Goal: Check status: Check status

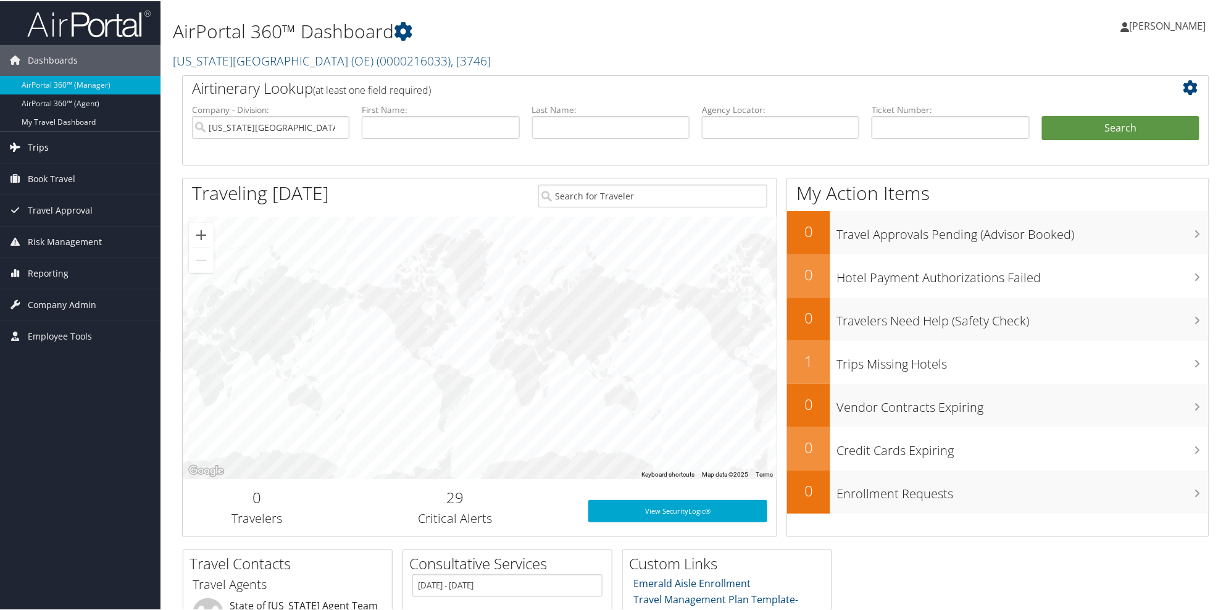
click at [41, 152] on span "Trips" at bounding box center [38, 146] width 21 height 31
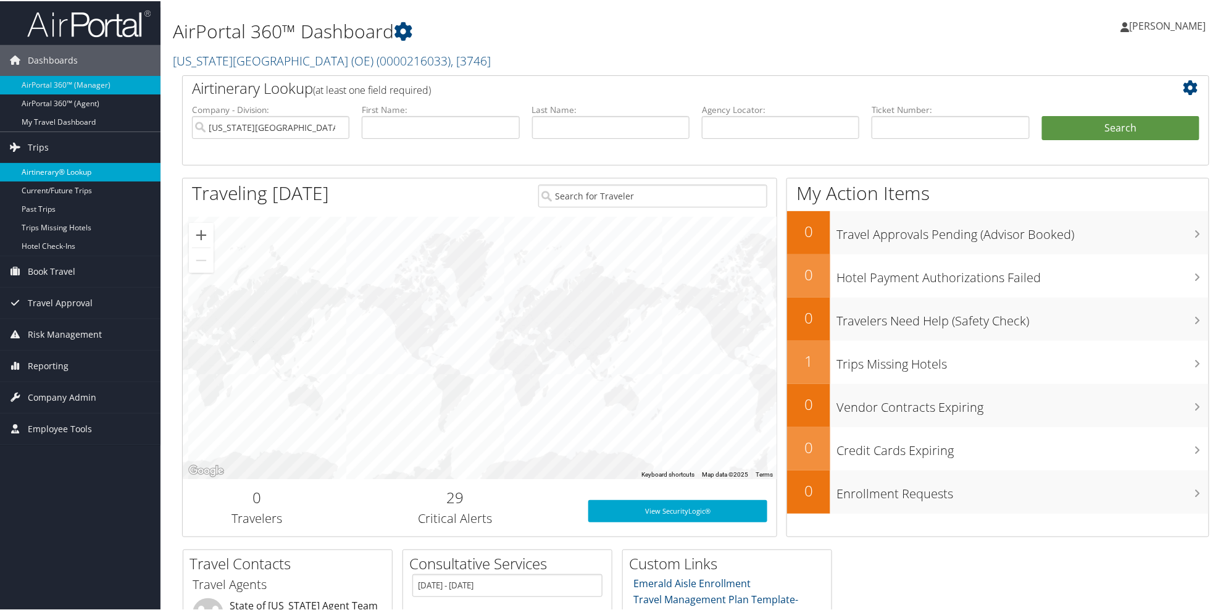
click at [50, 174] on link "Airtinerary® Lookup" at bounding box center [80, 171] width 160 height 19
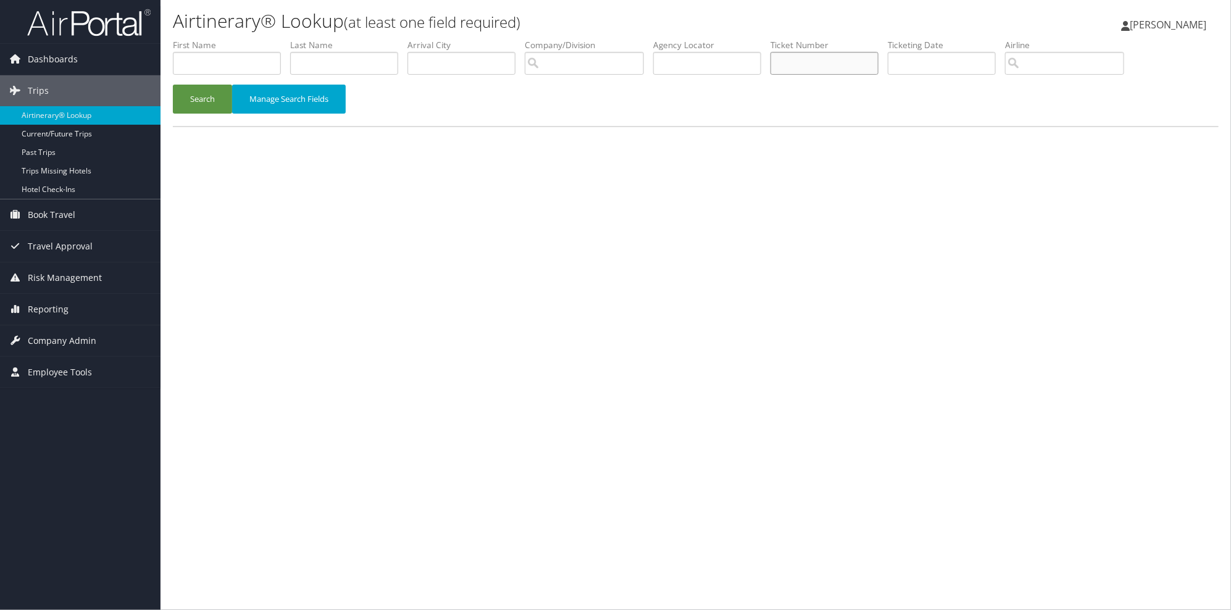
click at [829, 62] on input "text" at bounding box center [824, 63] width 108 height 23
click at [206, 99] on button "Search" at bounding box center [202, 99] width 59 height 29
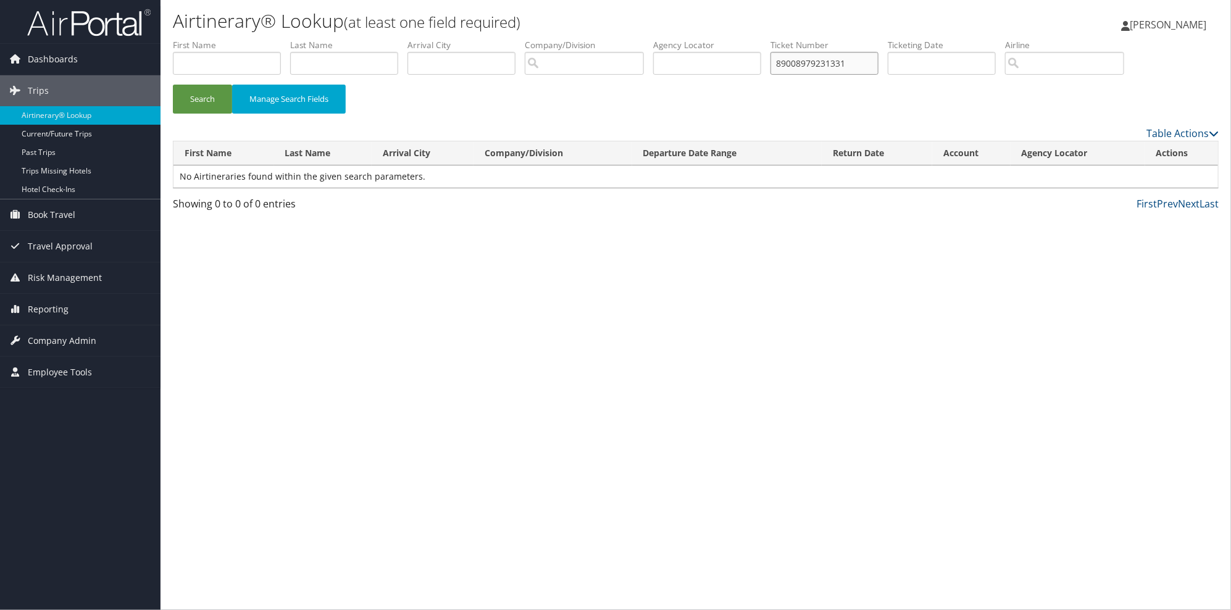
drag, startPoint x: 888, startPoint y: 68, endPoint x: 786, endPoint y: 67, distance: 101.2
click at [786, 39] on ul "First Name Last Name Departure City Arrival City Company/Division Airport/City …" at bounding box center [696, 39] width 1046 height 0
type input "8900897923133"
click at [173, 85] on button "Search" at bounding box center [202, 99] width 59 height 29
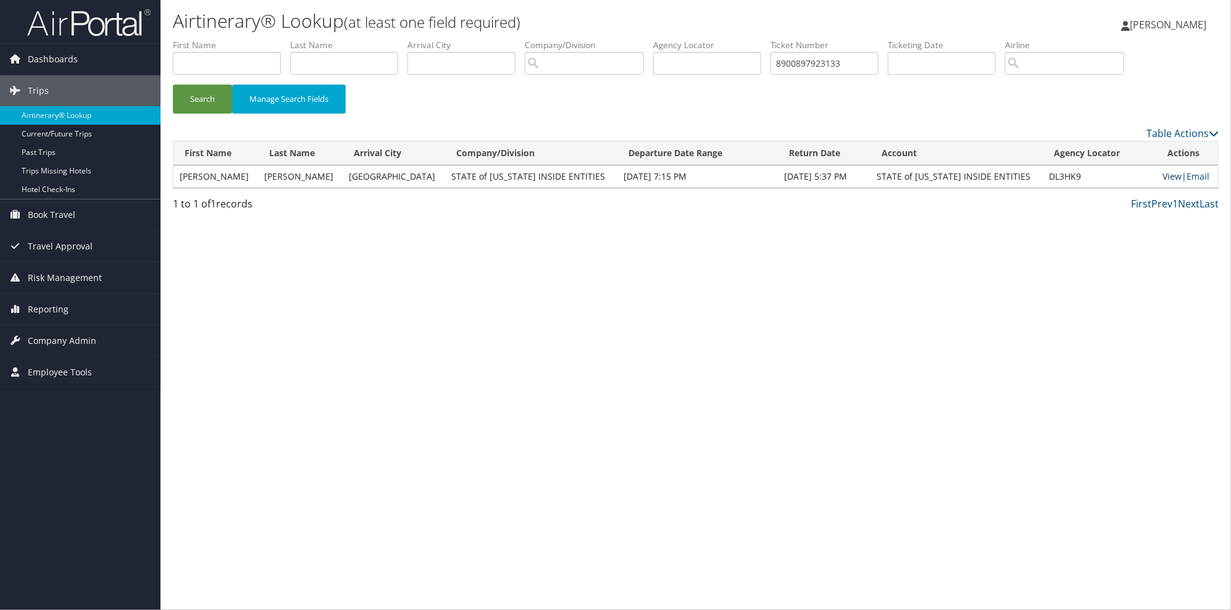
click at [1170, 179] on link "View" at bounding box center [1171, 176] width 19 height 12
